Goal: Find specific page/section: Find specific page/section

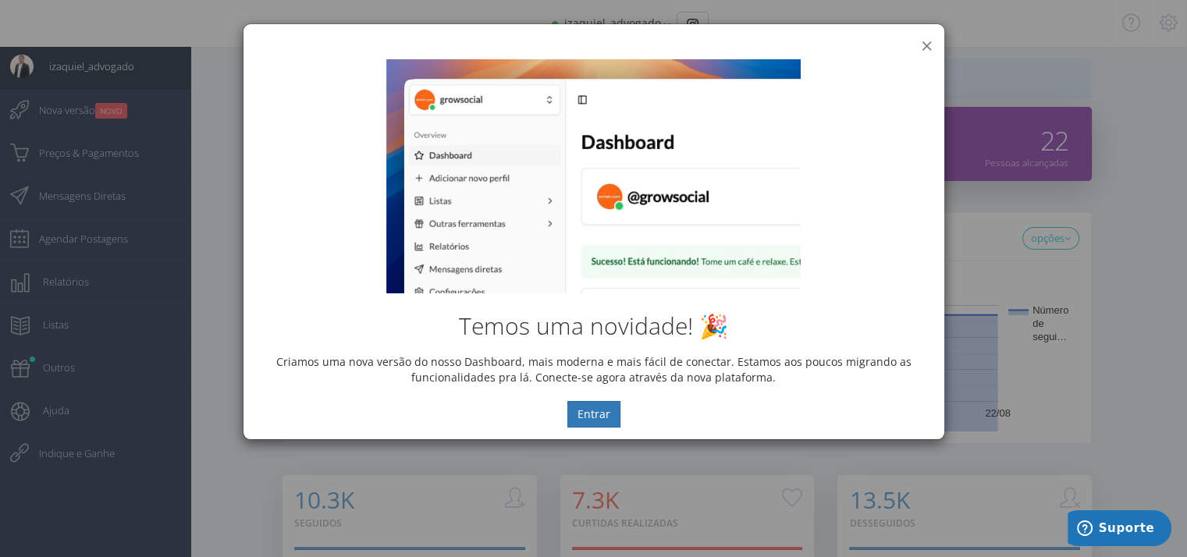
click at [932, 43] on button "×" at bounding box center [927, 45] width 12 height 21
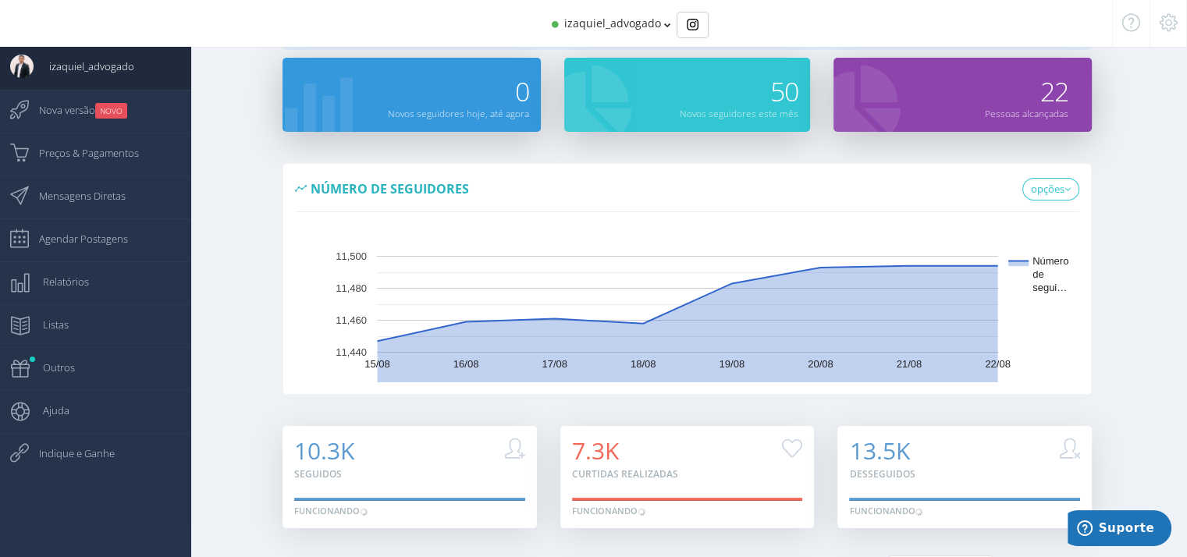
scroll to position [78, 0]
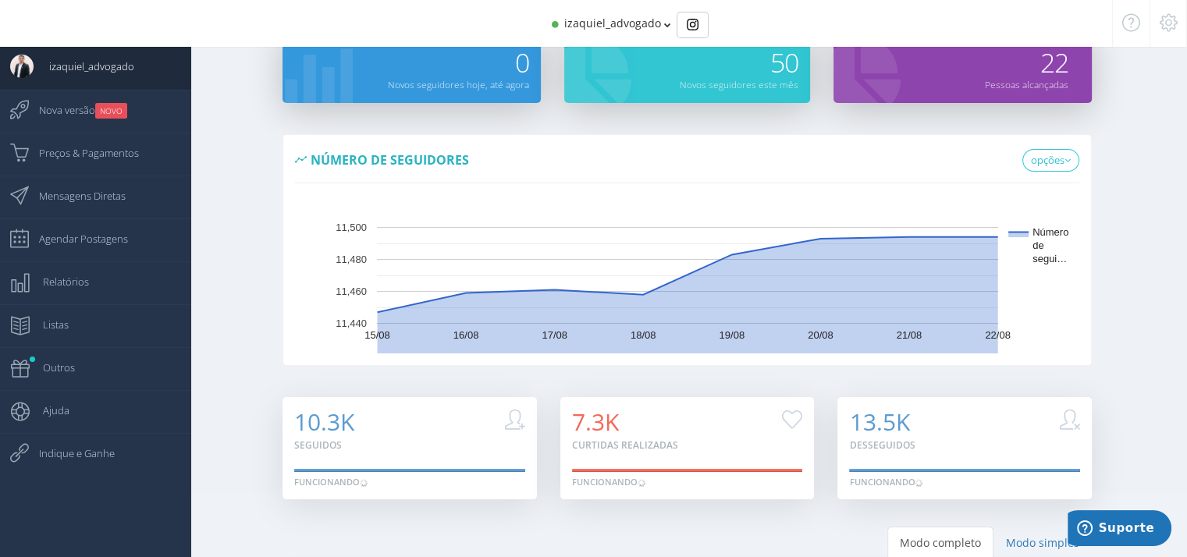
click at [670, 23] on div "izaquiel_advogado" at bounding box center [593, 23] width 953 height 47
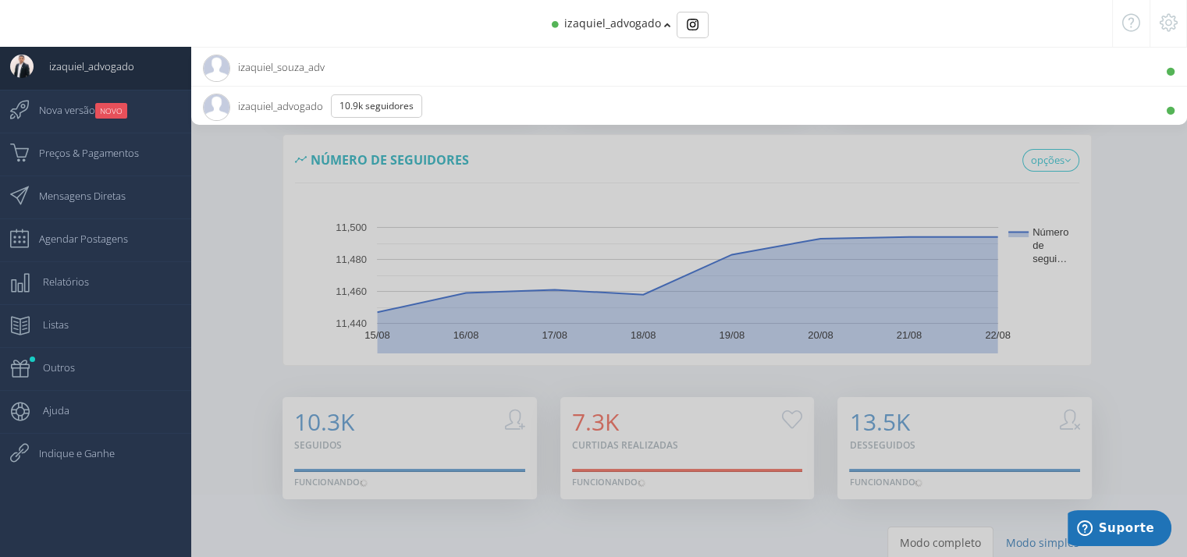
click at [239, 70] on span "izaquiel_souza_adv 470 Seguidores" at bounding box center [264, 67] width 122 height 39
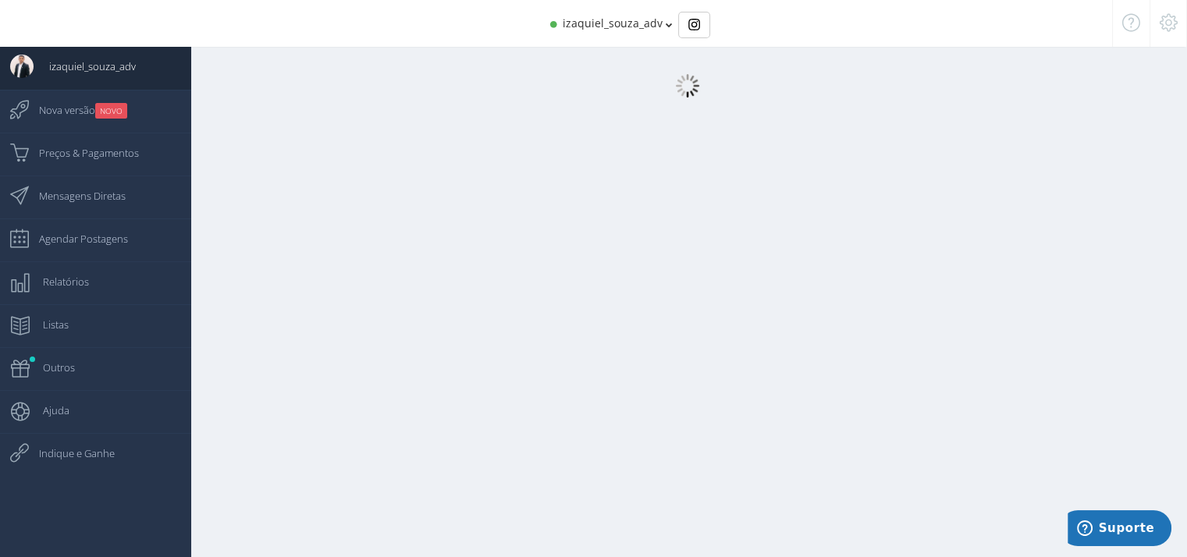
scroll to position [16, 0]
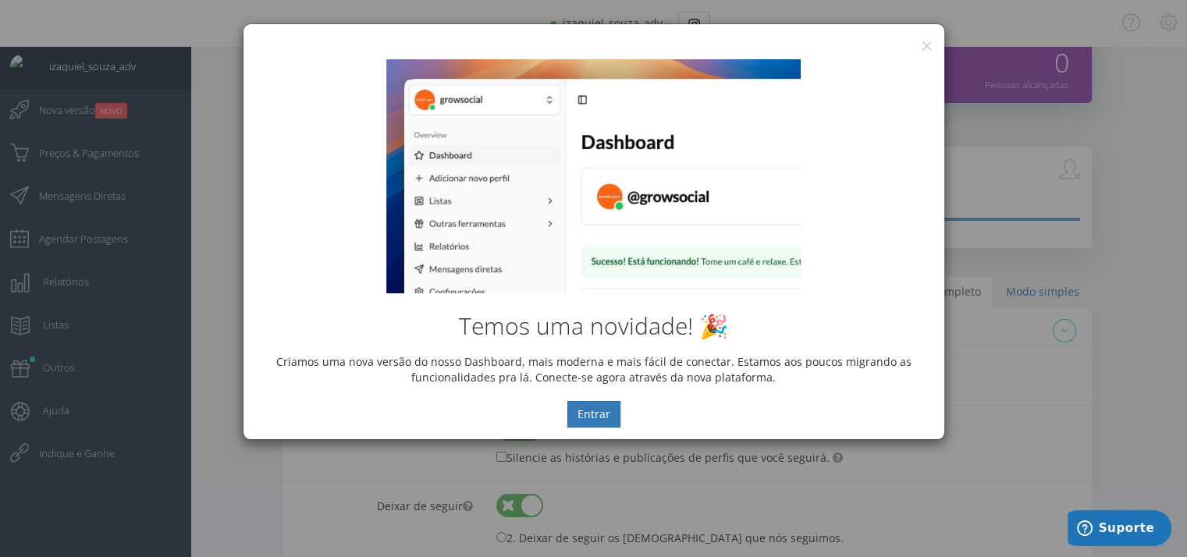
click at [922, 52] on div "Temos uma novidade! 🎉 Criamos uma nova versão do nosso Dashboard, mais moderna …" at bounding box center [593, 244] width 701 height 392
click at [925, 45] on button "×" at bounding box center [927, 45] width 12 height 21
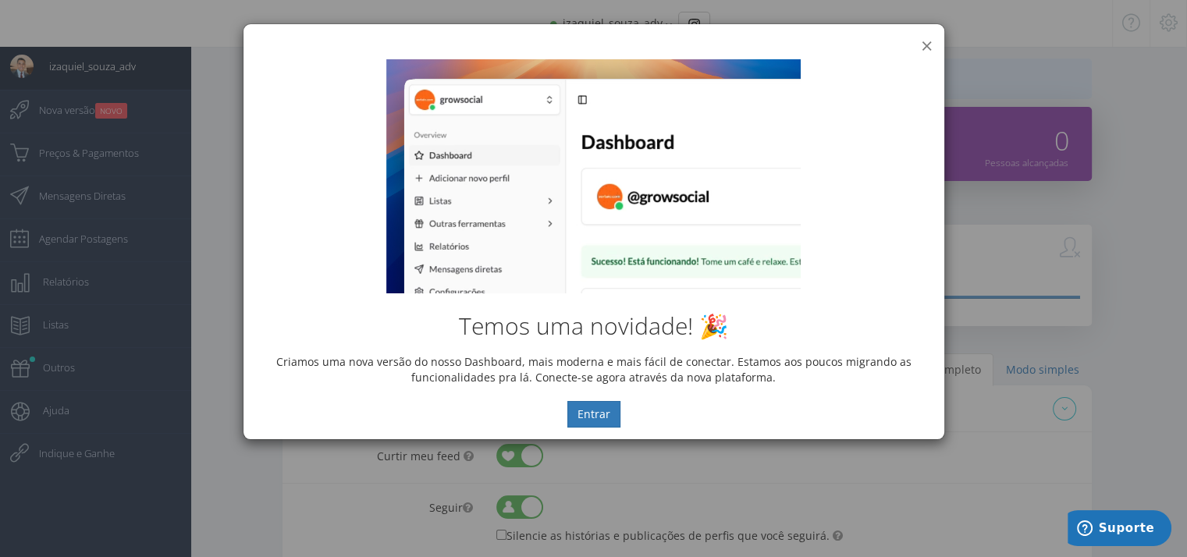
click at [924, 43] on button "×" at bounding box center [927, 45] width 12 height 21
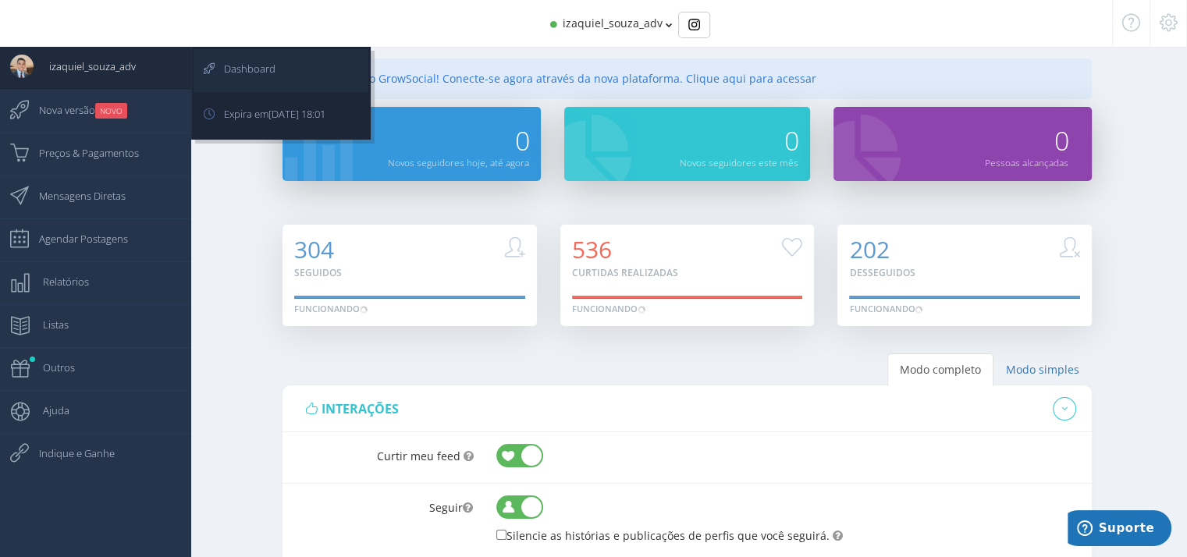
click at [290, 72] on link "Dashboard" at bounding box center [281, 70] width 175 height 43
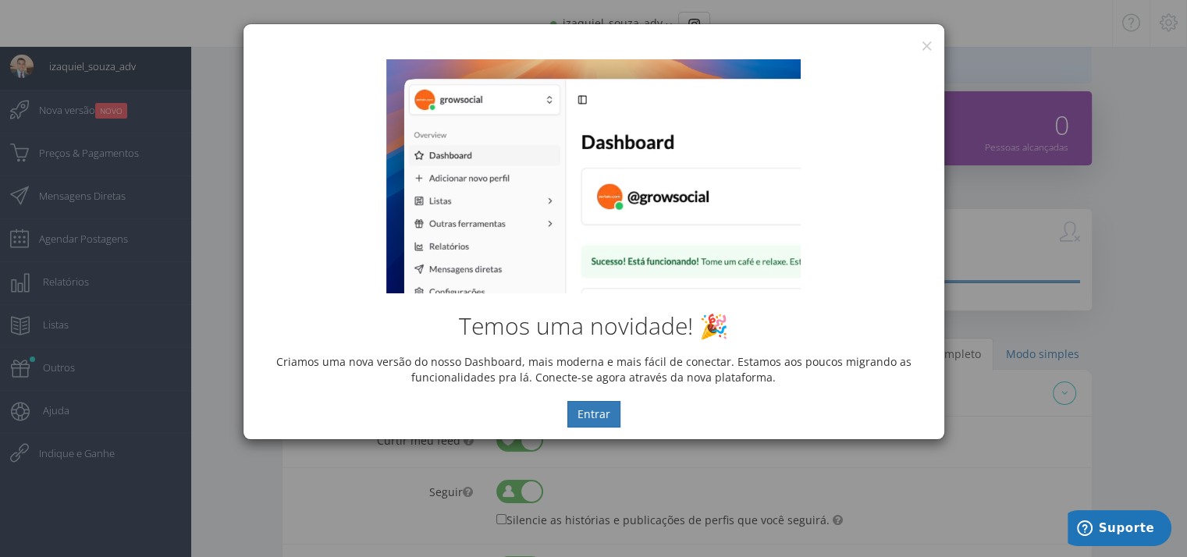
click at [927, 48] on div "Temos uma novidade! 🎉 Criamos uma nova versão do nosso Dashboard, mais moderna …" at bounding box center [593, 244] width 701 height 392
click at [927, 41] on button "×" at bounding box center [927, 45] width 12 height 21
